Goal: Find specific page/section: Find specific page/section

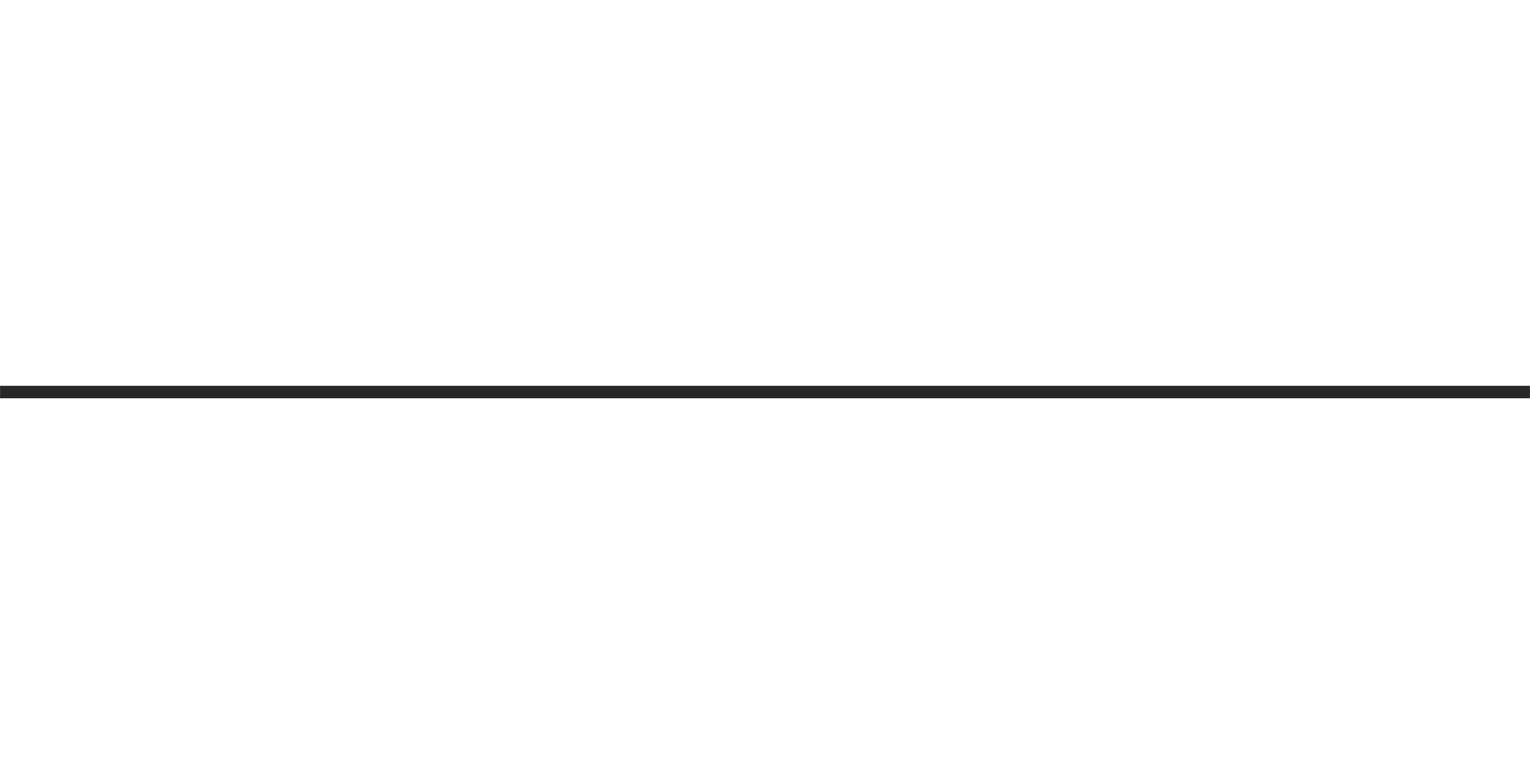
scroll to position [217, 637]
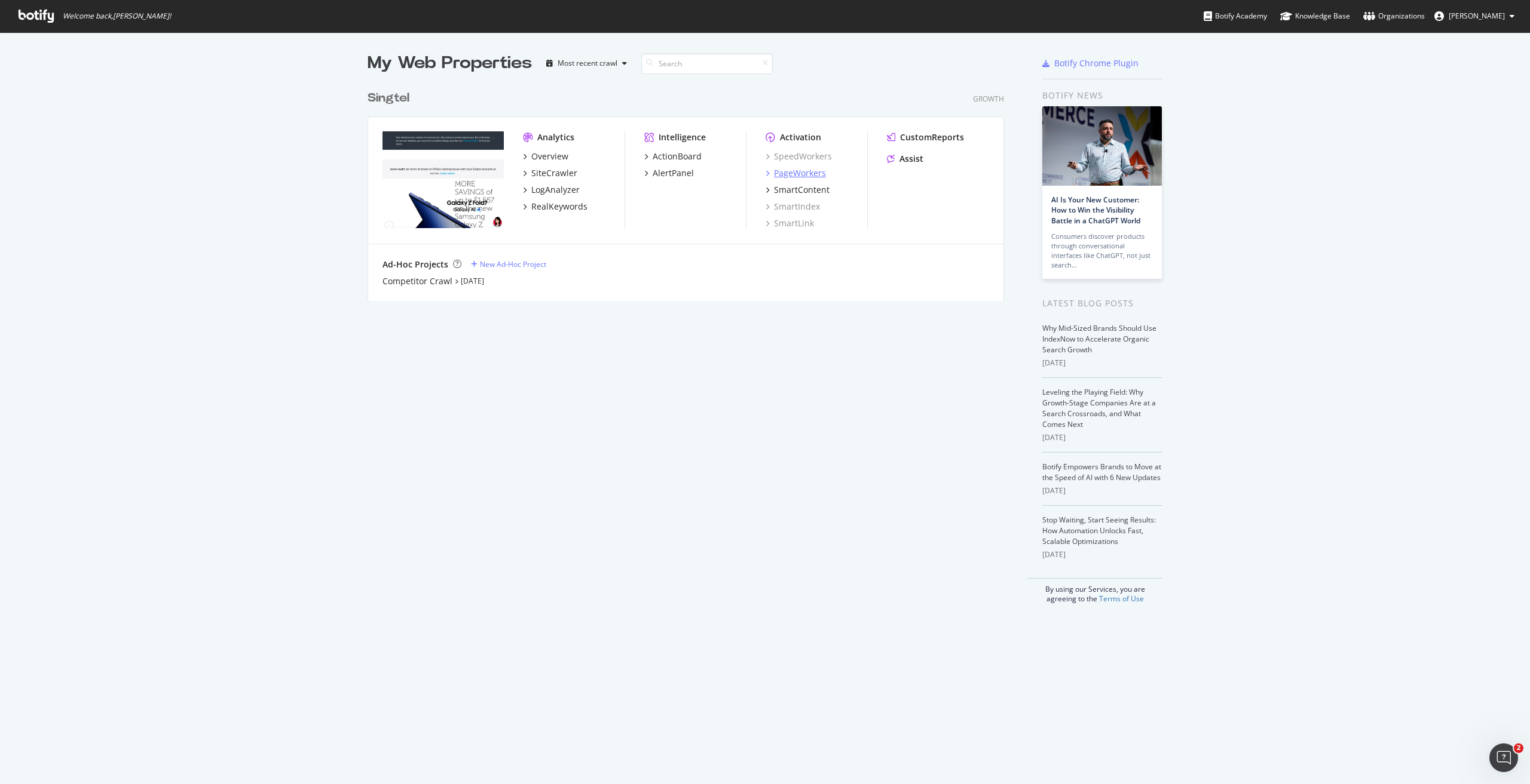
click at [764, 173] on div "PageWorkers" at bounding box center [800, 173] width 52 height 12
